Goal: Navigation & Orientation: Find specific page/section

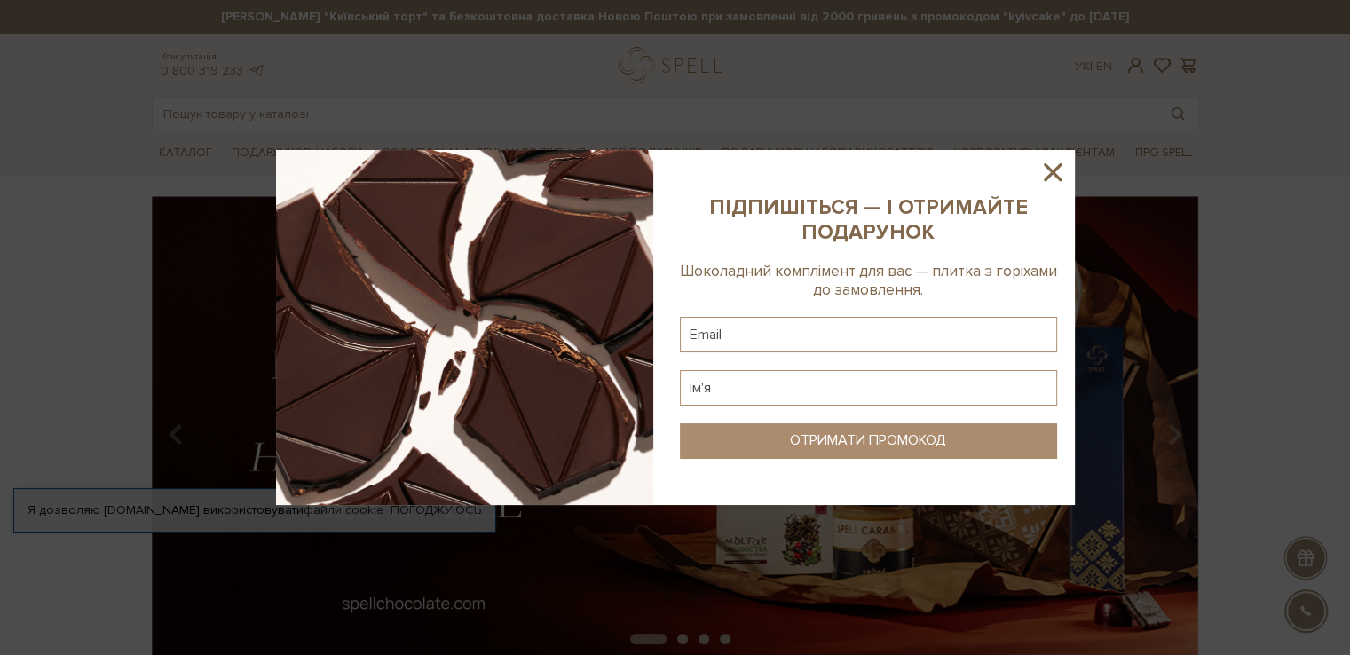
click at [1052, 168] on icon at bounding box center [1052, 172] width 30 height 30
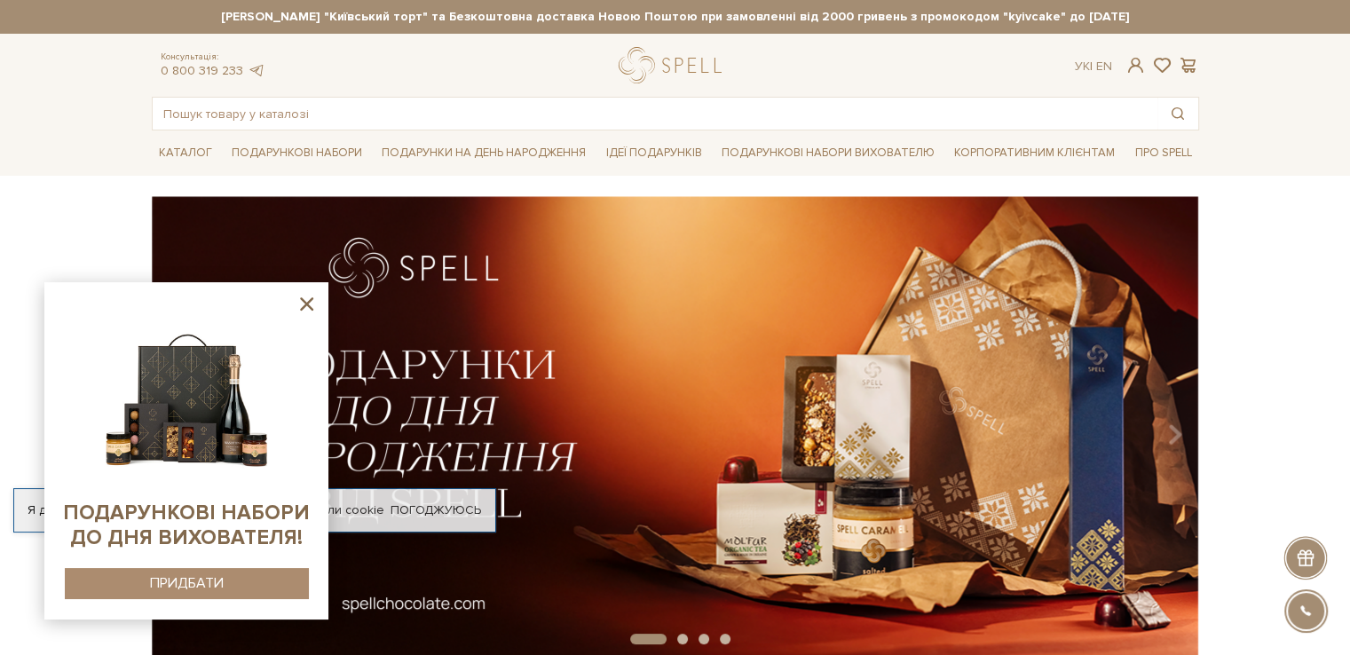
click at [308, 309] on icon at bounding box center [307, 304] width 22 height 22
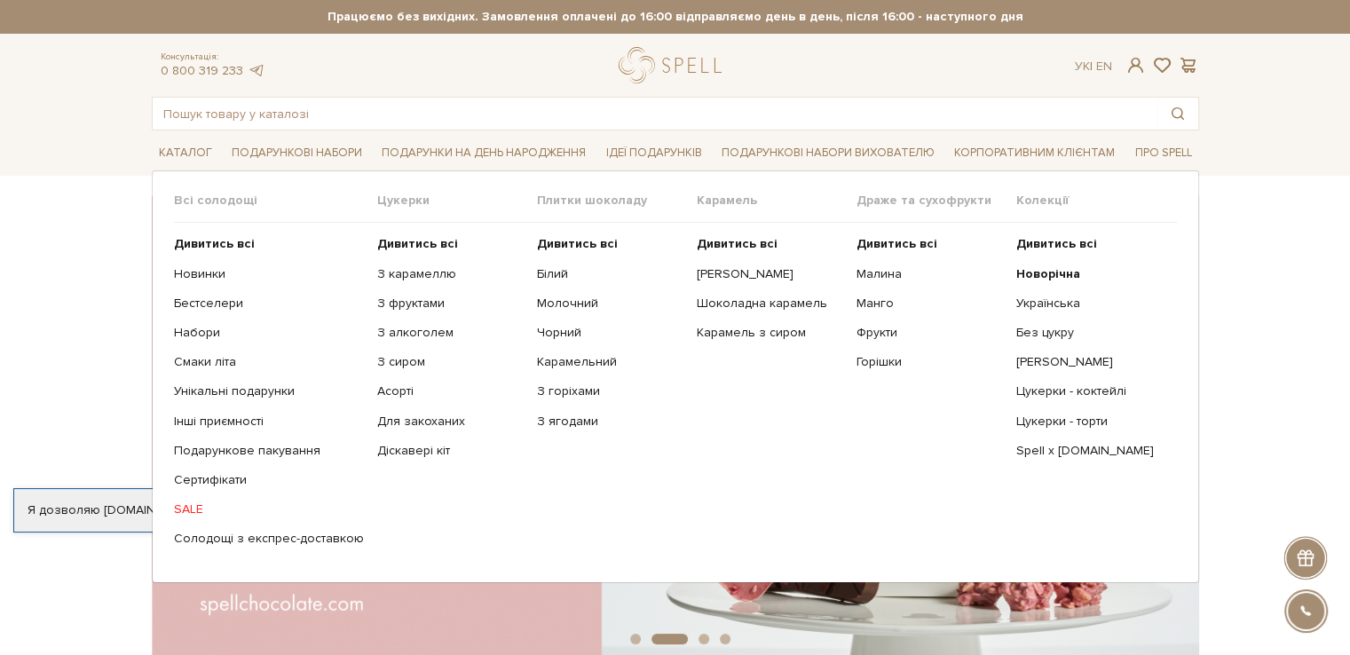
click at [394, 205] on span "Цукерки" at bounding box center [457, 201] width 160 height 16
click at [390, 201] on span "Цукерки" at bounding box center [457, 201] width 160 height 16
click at [411, 238] on b "Дивитись всі" at bounding box center [417, 243] width 81 height 15
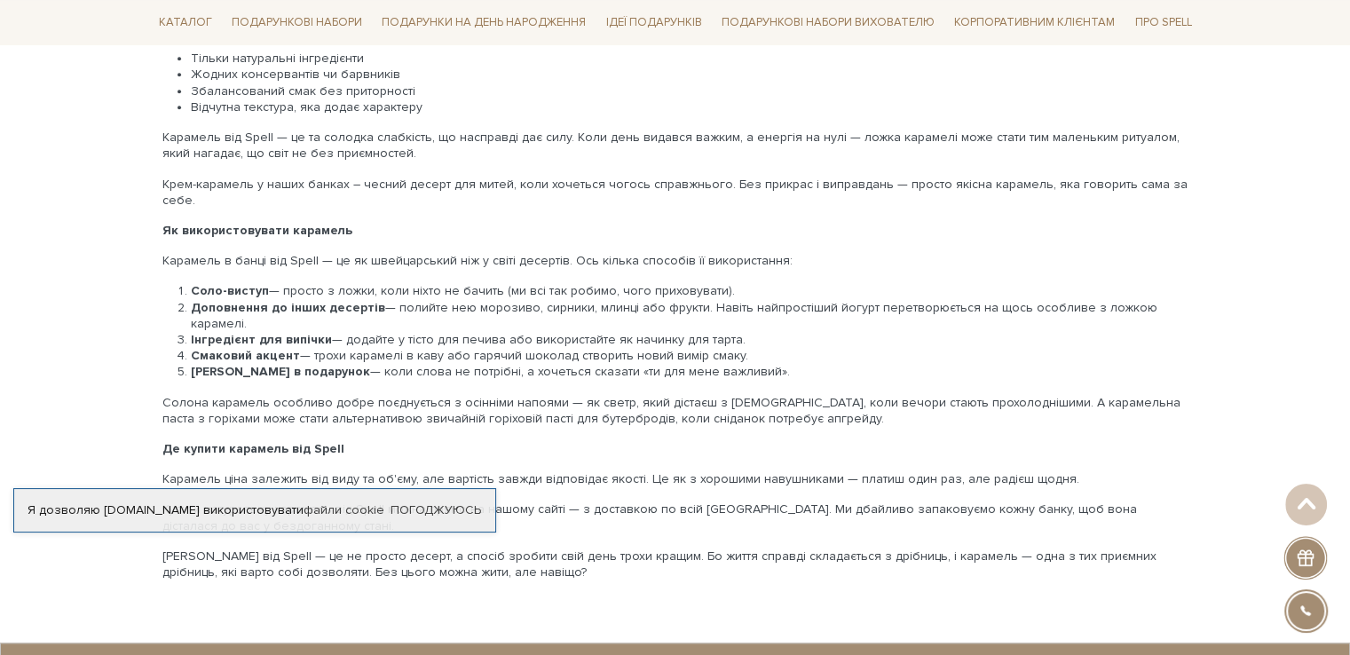
scroll to position [1952, 0]
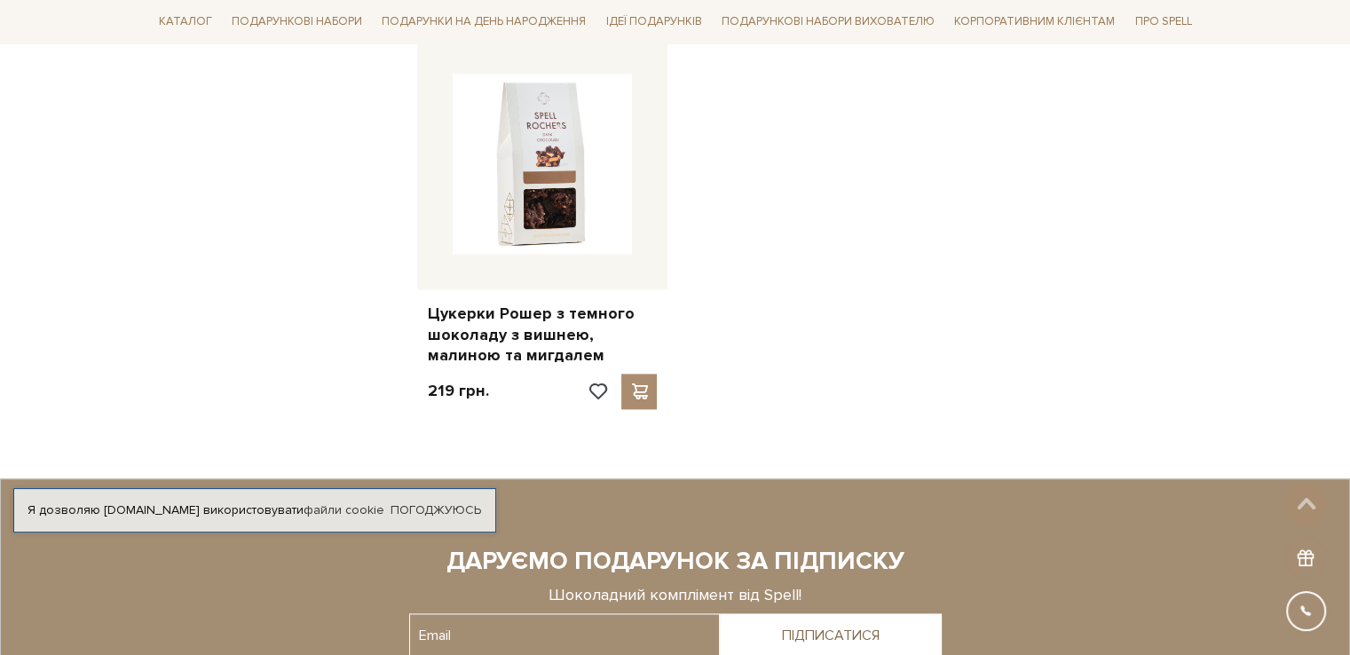
scroll to position [1775, 0]
